Goal: Task Accomplishment & Management: Use online tool/utility

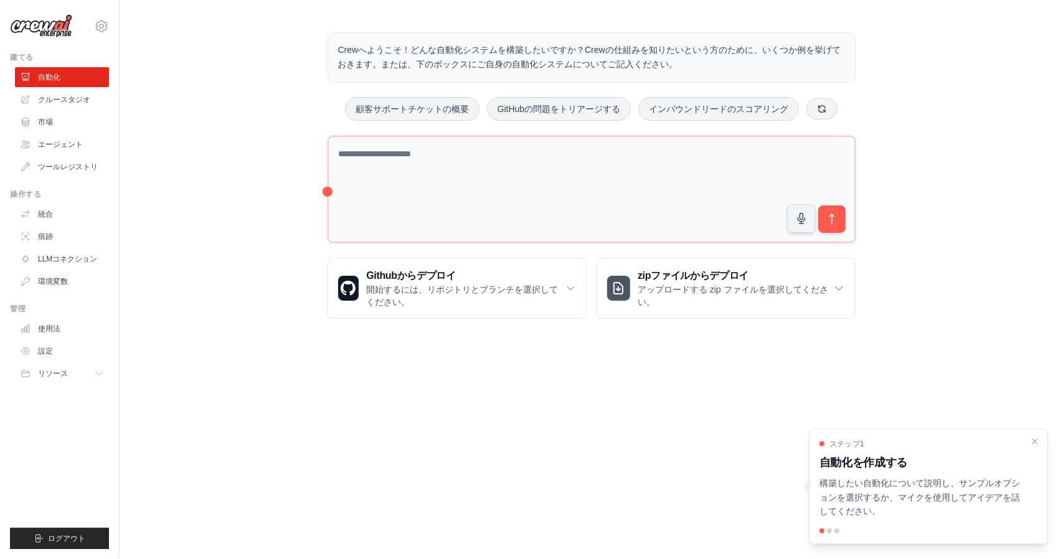
click at [232, 119] on div "Crewへようこそ！どんな自動化システムを構築したいですか？Crewの仕組みを知りたいという方のために、いくつか例を挙げておきます。または、下のボックスにご自…" at bounding box center [592, 175] width 944 height 326
click at [831, 530] on div at bounding box center [829, 531] width 5 height 5
click at [636, 432] on body "[EMAIL_ADDRESS][DOMAIN_NAME] 設定 建てる 自動化 [GEOGRAPHIC_DATA]" at bounding box center [531, 279] width 1063 height 559
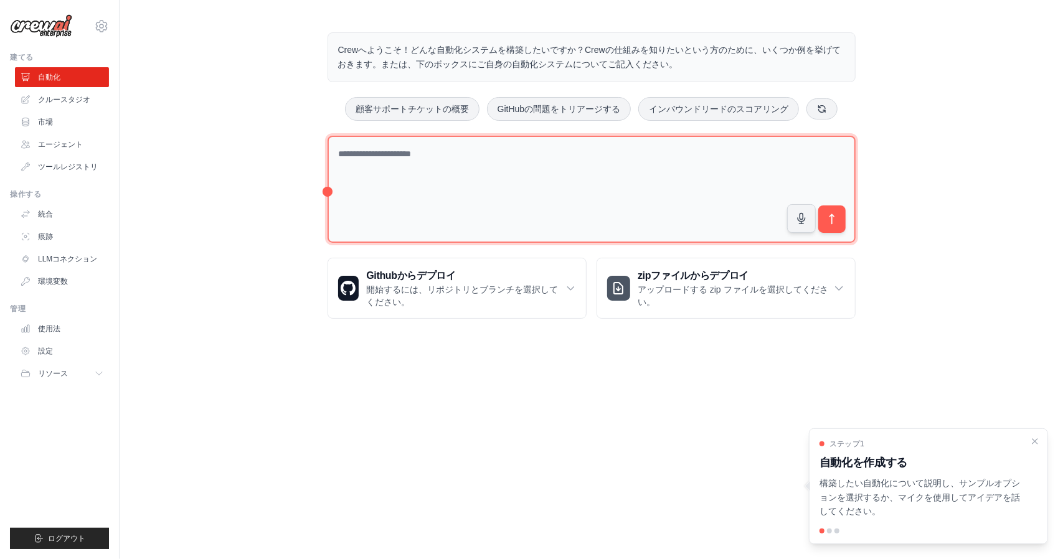
click at [410, 150] on textarea at bounding box center [592, 190] width 528 height 108
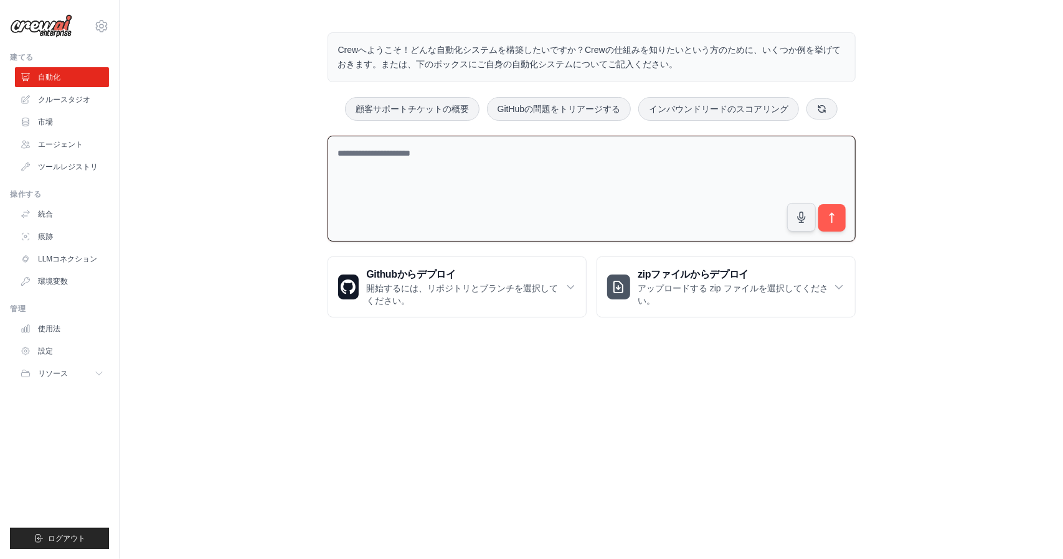
click at [495, 48] on font "Crewへようこそ！どんな自動化システムを構築したいですか？Crewの仕組みを知りたいという方のために、いくつか例を挙げておきます。または、下のボックスにご自…" at bounding box center [589, 57] width 503 height 24
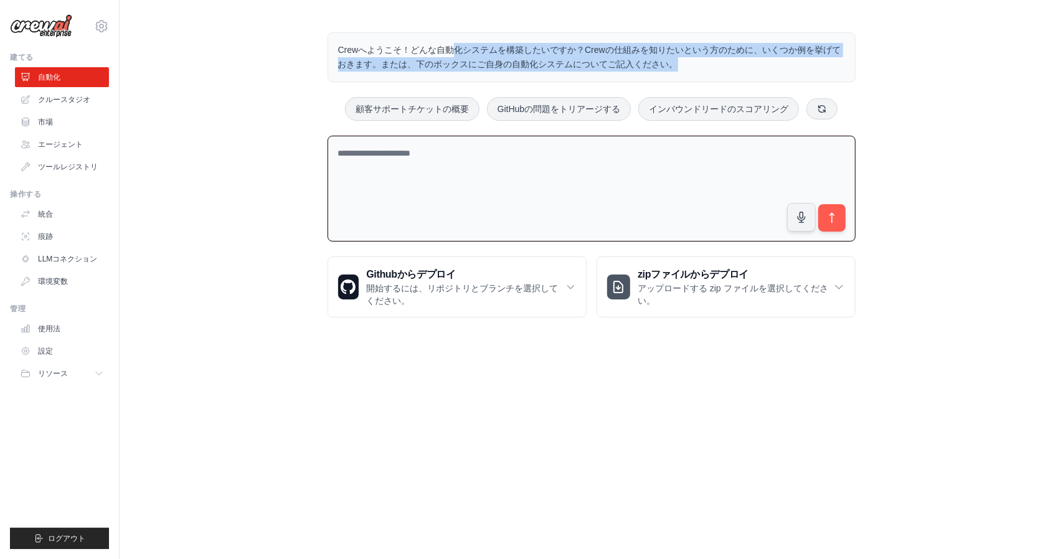
click at [495, 48] on font "Crewへようこそ！どんな自動化システムを構築したいですか？Crewの仕組みを知りたいという方のために、いくつか例を挙げておきます。または、下のボックスにご自…" at bounding box center [589, 57] width 503 height 24
